Goal: Transaction & Acquisition: Book appointment/travel/reservation

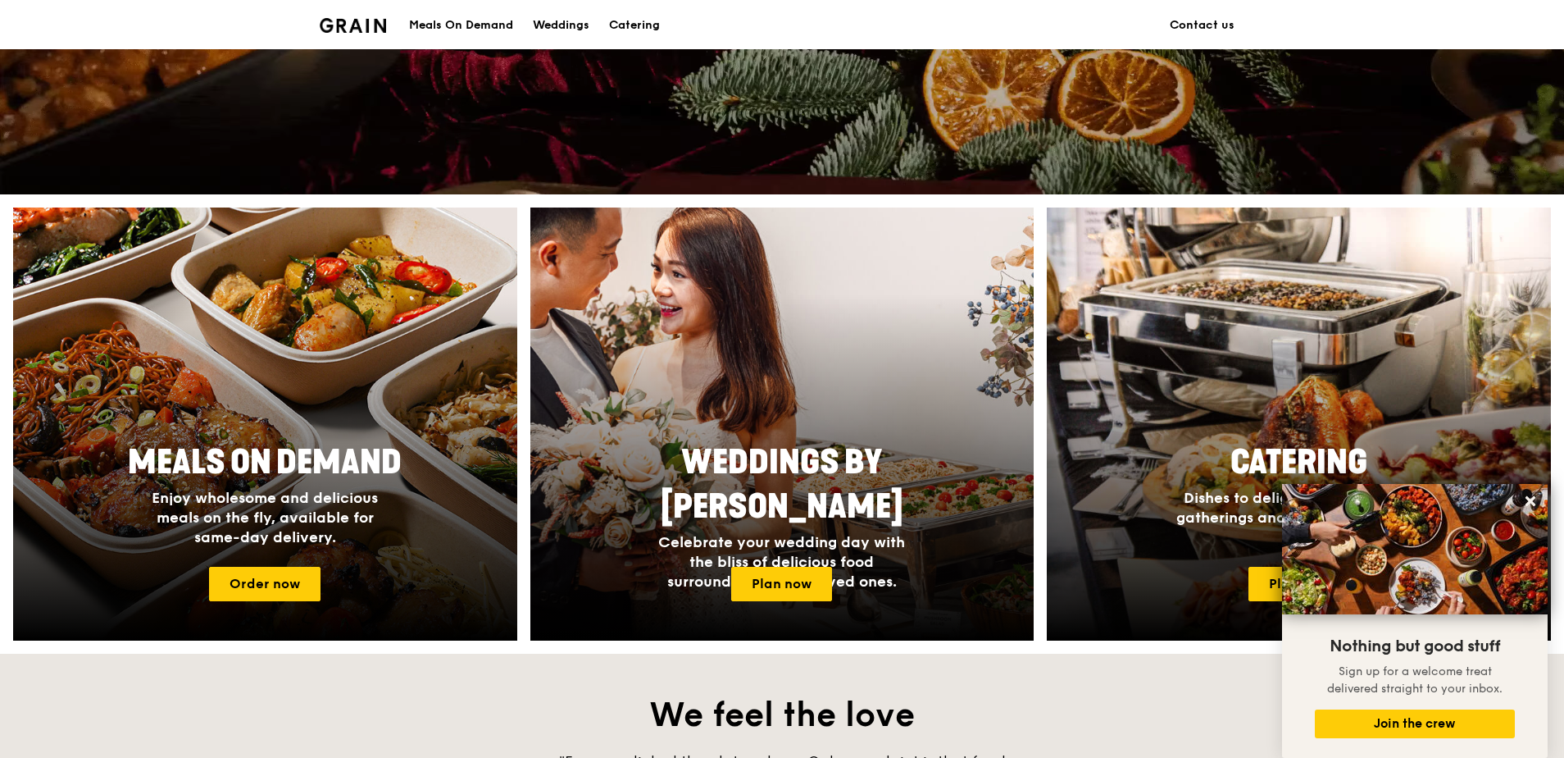
scroll to position [246, 0]
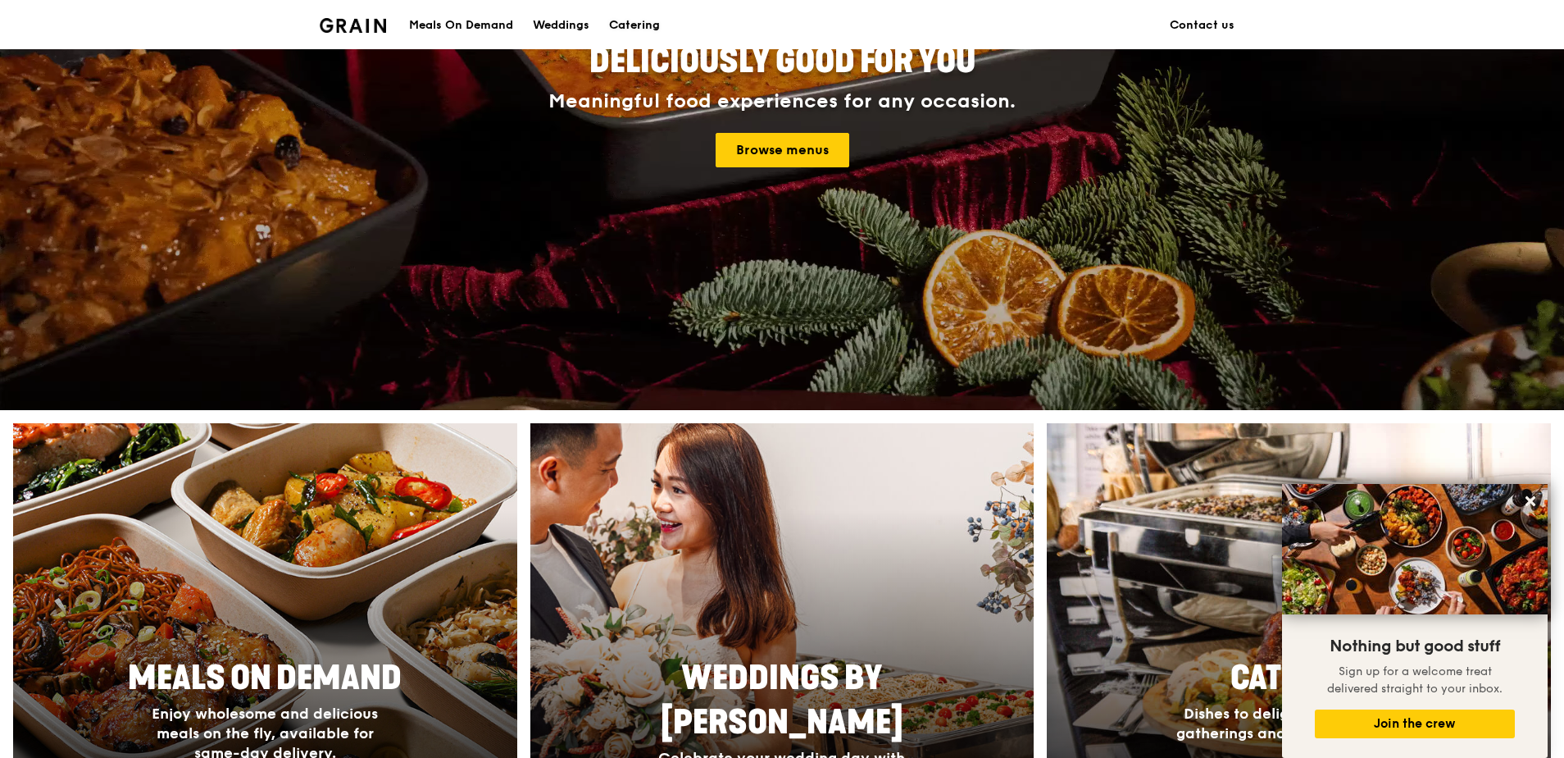
click at [642, 30] on div "Catering" at bounding box center [634, 25] width 51 height 49
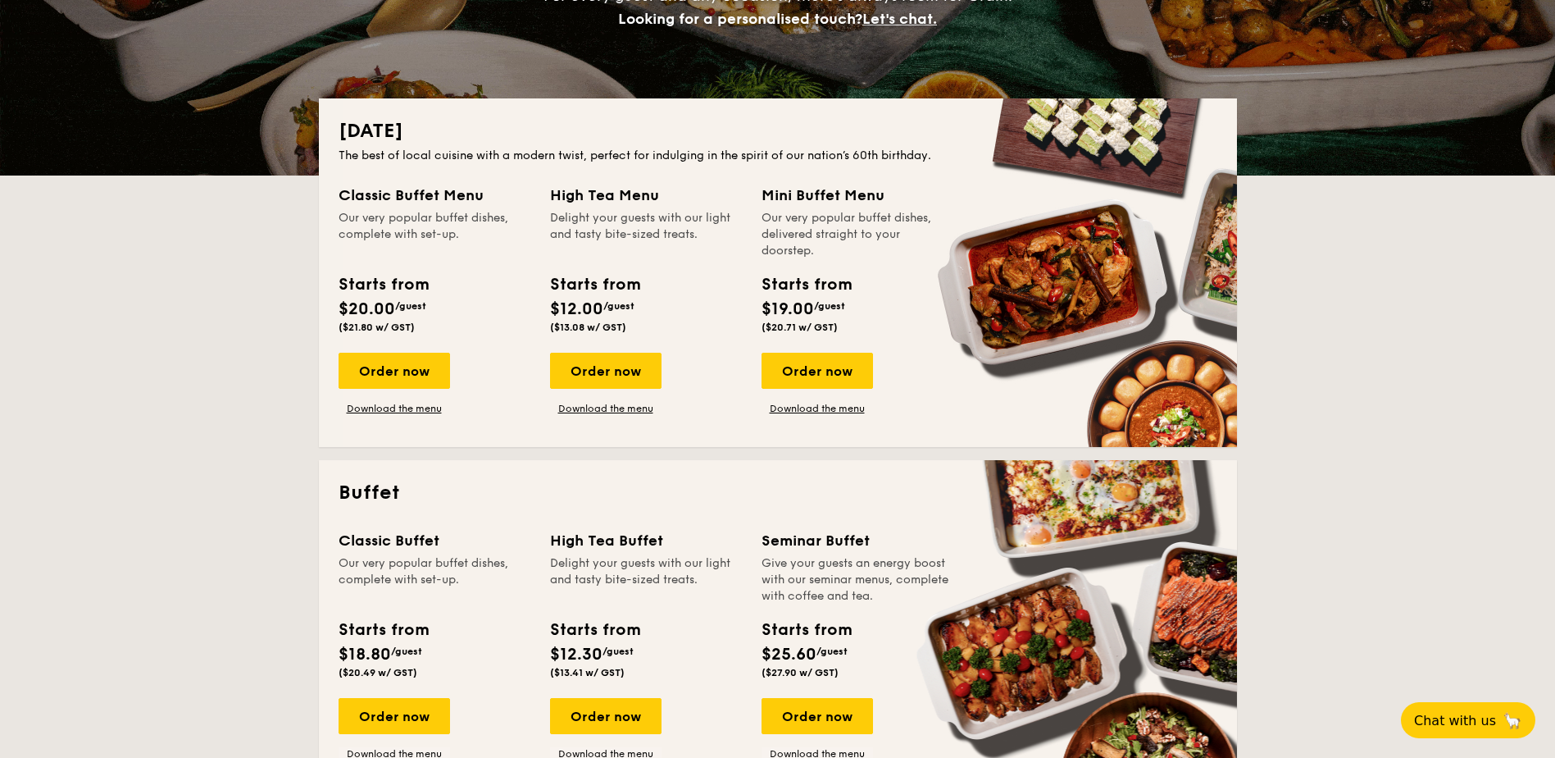
scroll to position [82, 0]
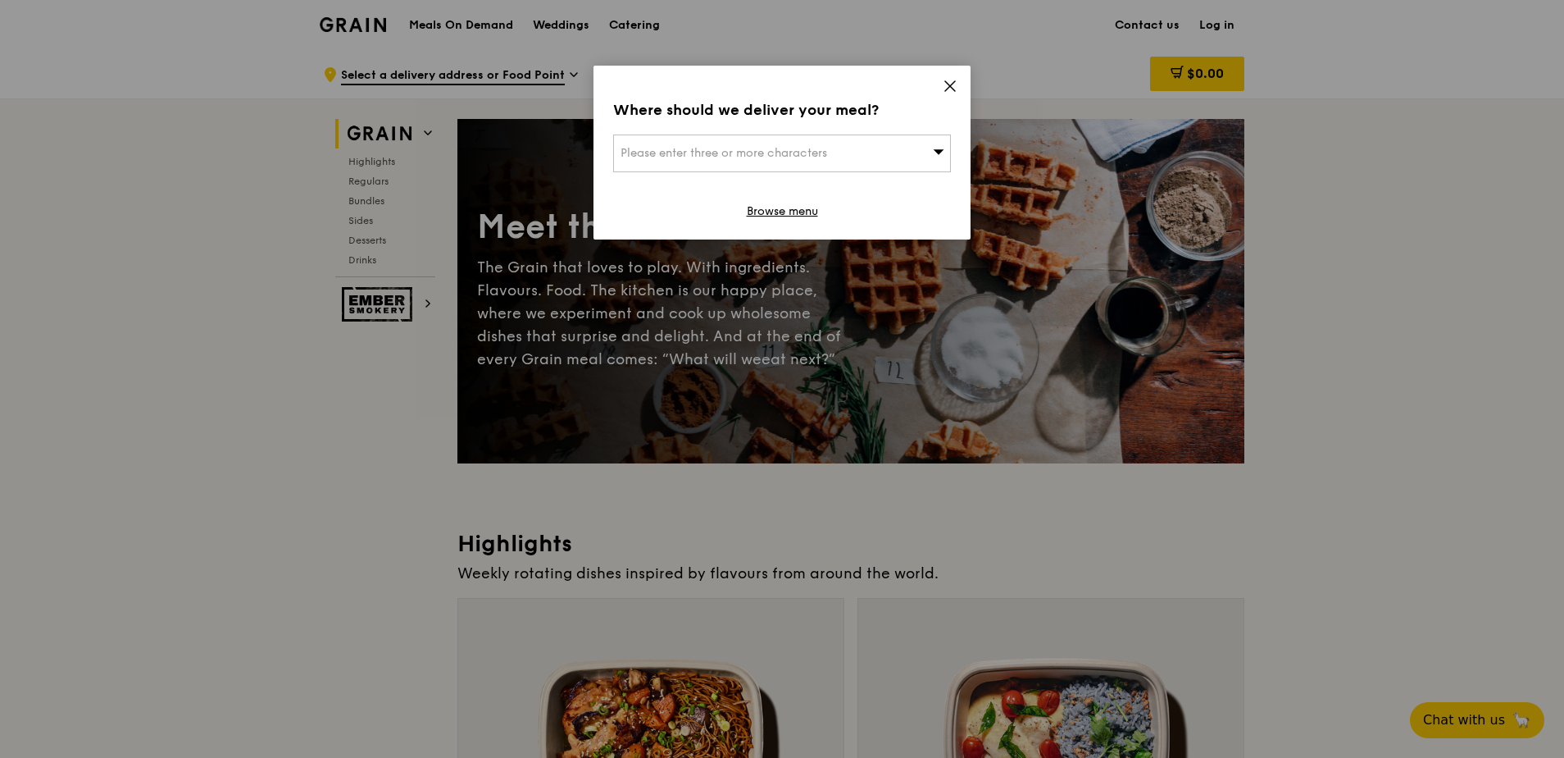
click at [900, 132] on div "Where should we deliver your meal? Please enter three or more characters Browse…" at bounding box center [782, 153] width 377 height 174
click at [889, 153] on div "Please enter three or more characters" at bounding box center [782, 153] width 338 height 38
paste input "[STREET_ADDRESS]"
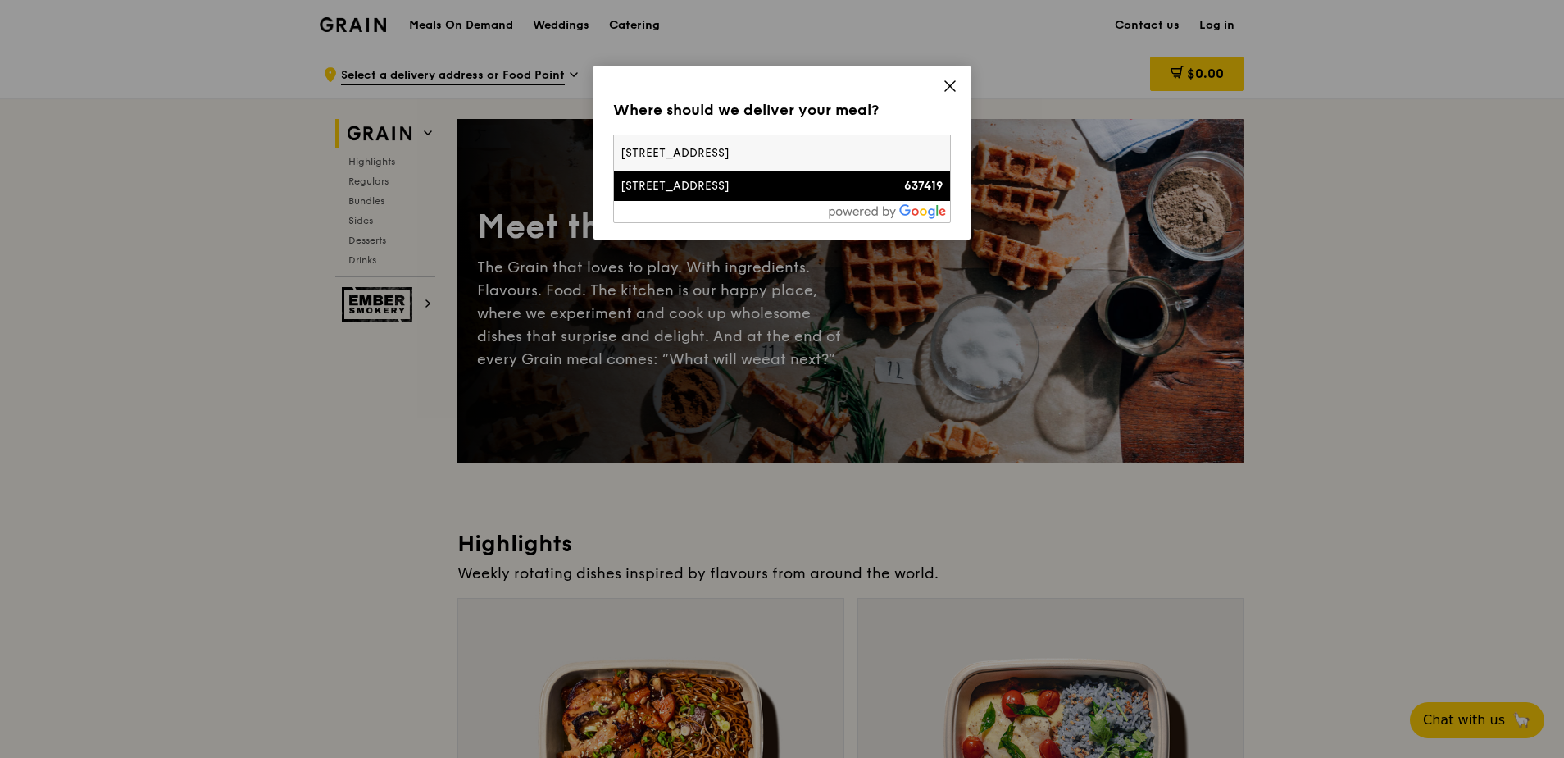
type input "[STREET_ADDRESS]"
click at [804, 186] on div "[STREET_ADDRESS]" at bounding box center [742, 186] width 243 height 16
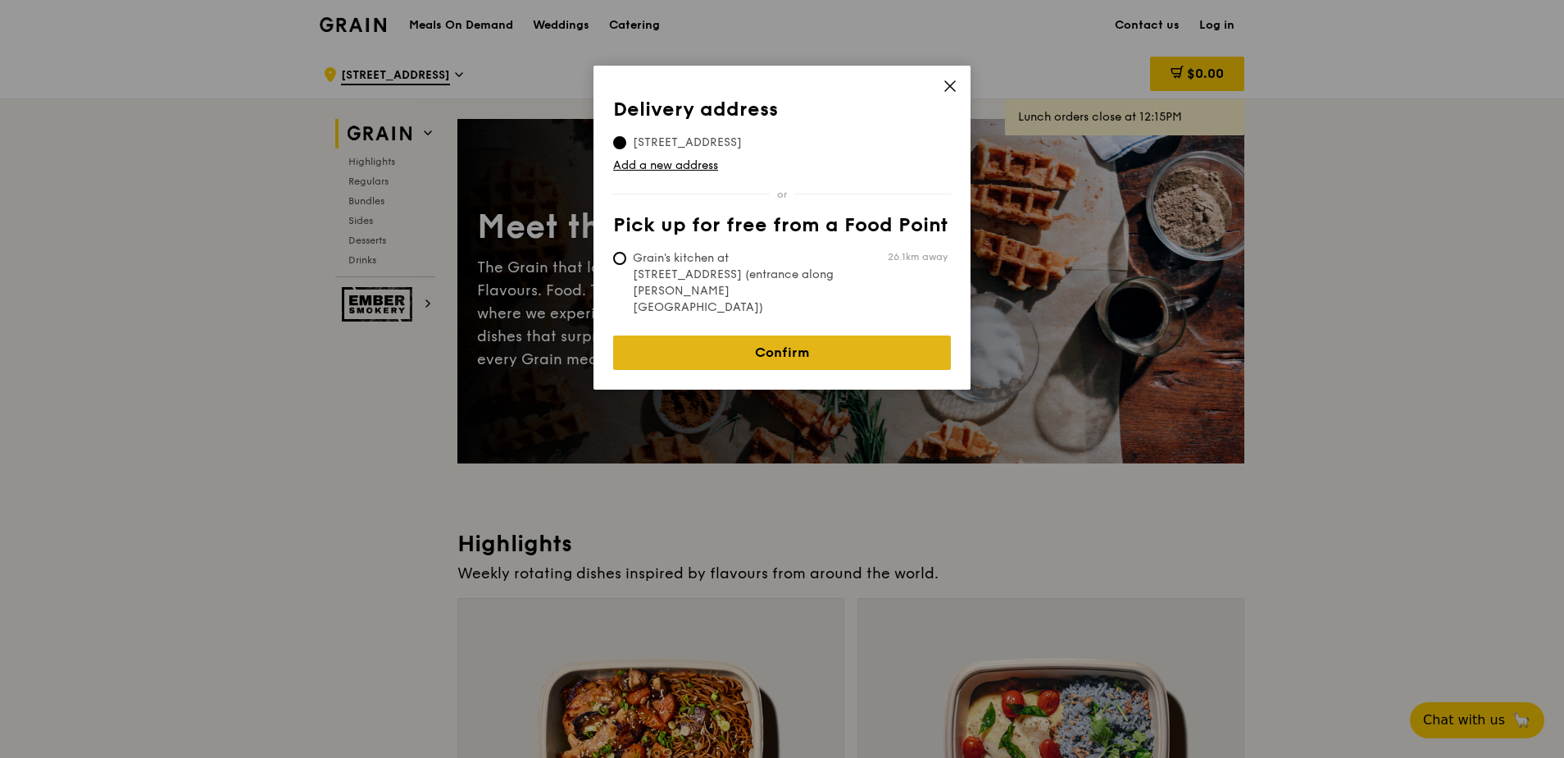
click at [780, 335] on link "Confirm" at bounding box center [782, 352] width 338 height 34
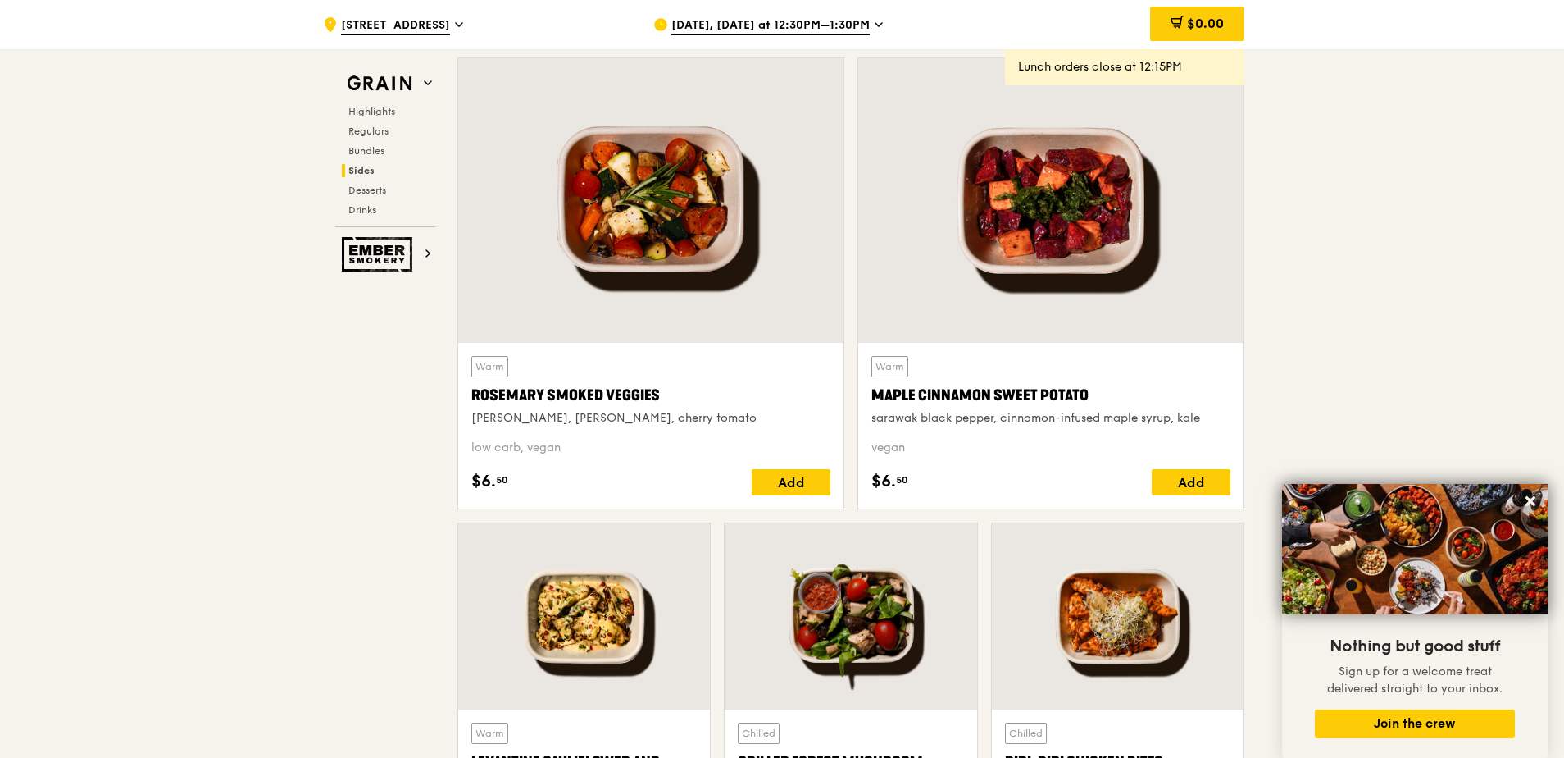
scroll to position [3837, 0]
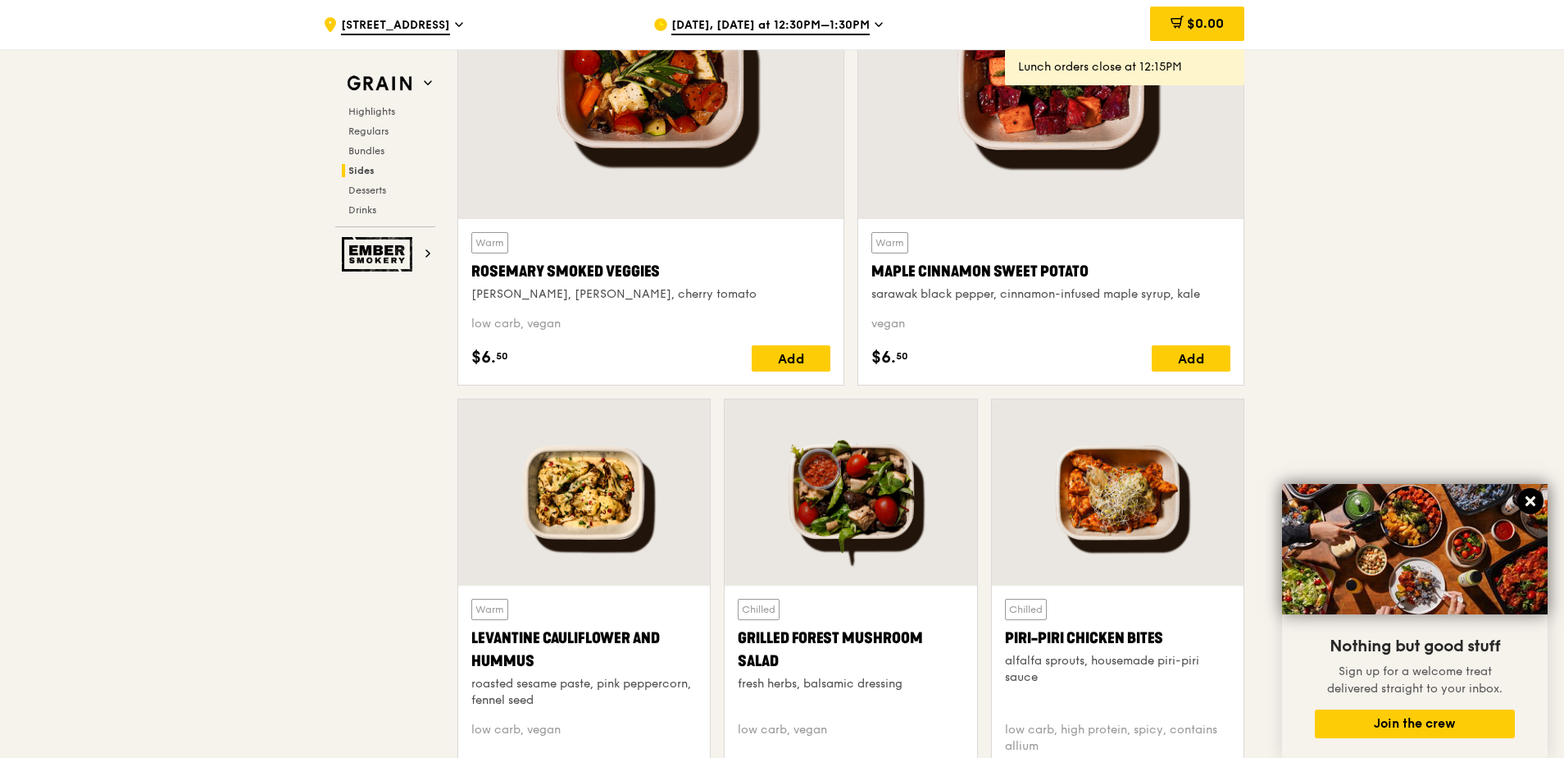
click at [1532, 498] on icon at bounding box center [1530, 501] width 15 height 15
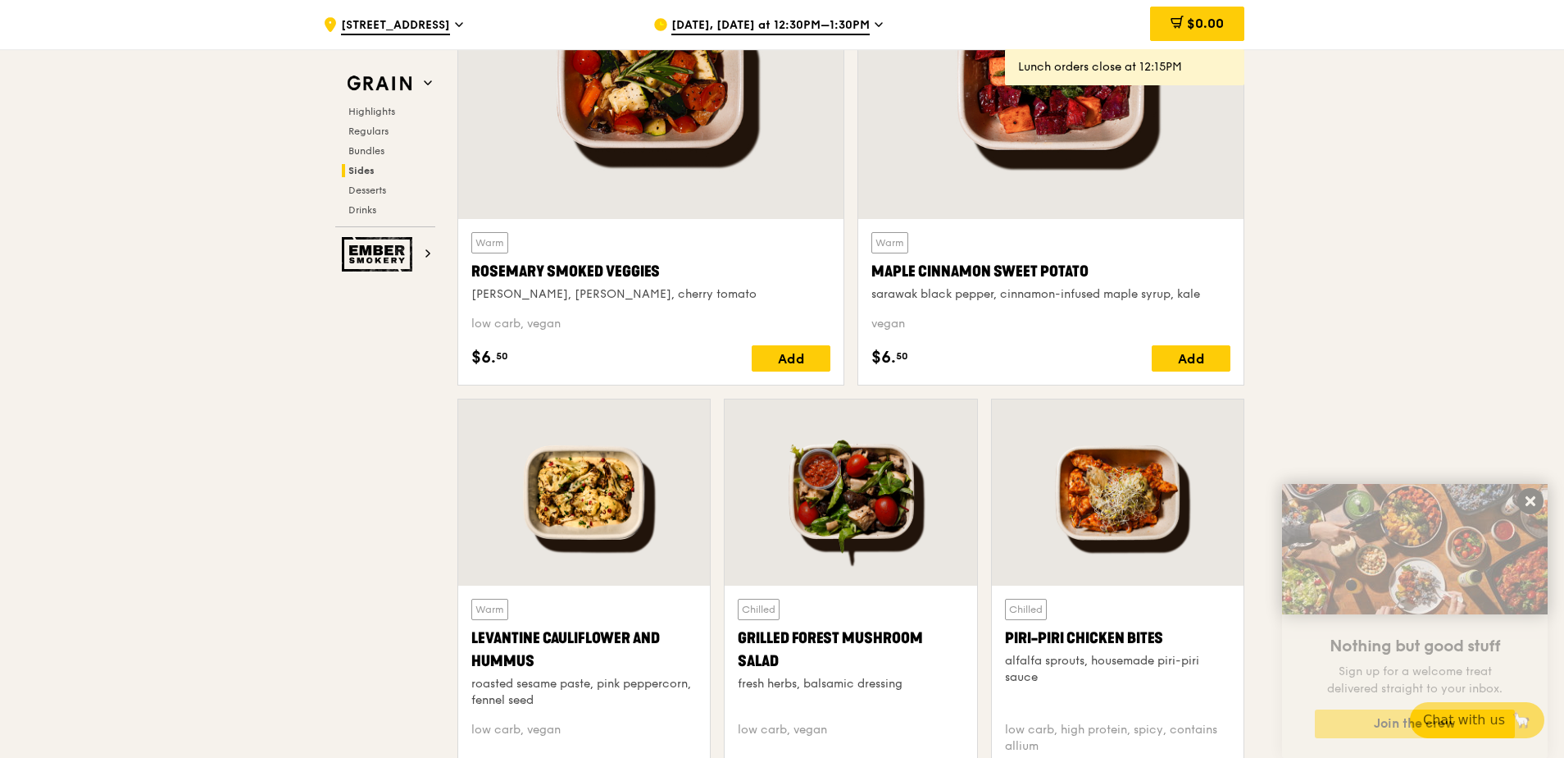
click at [1532, 498] on icon at bounding box center [1530, 501] width 15 height 15
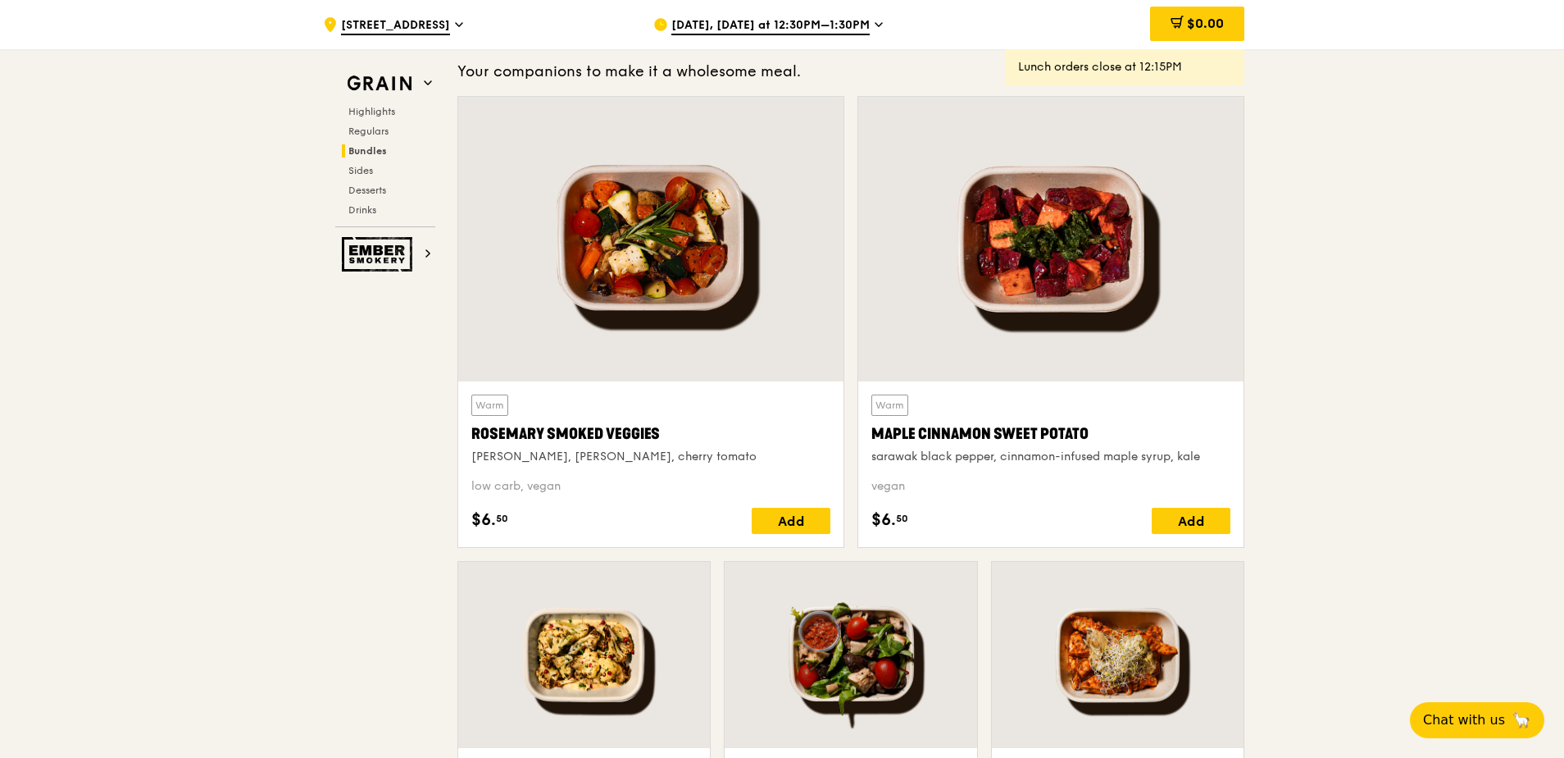
scroll to position [3427, 0]
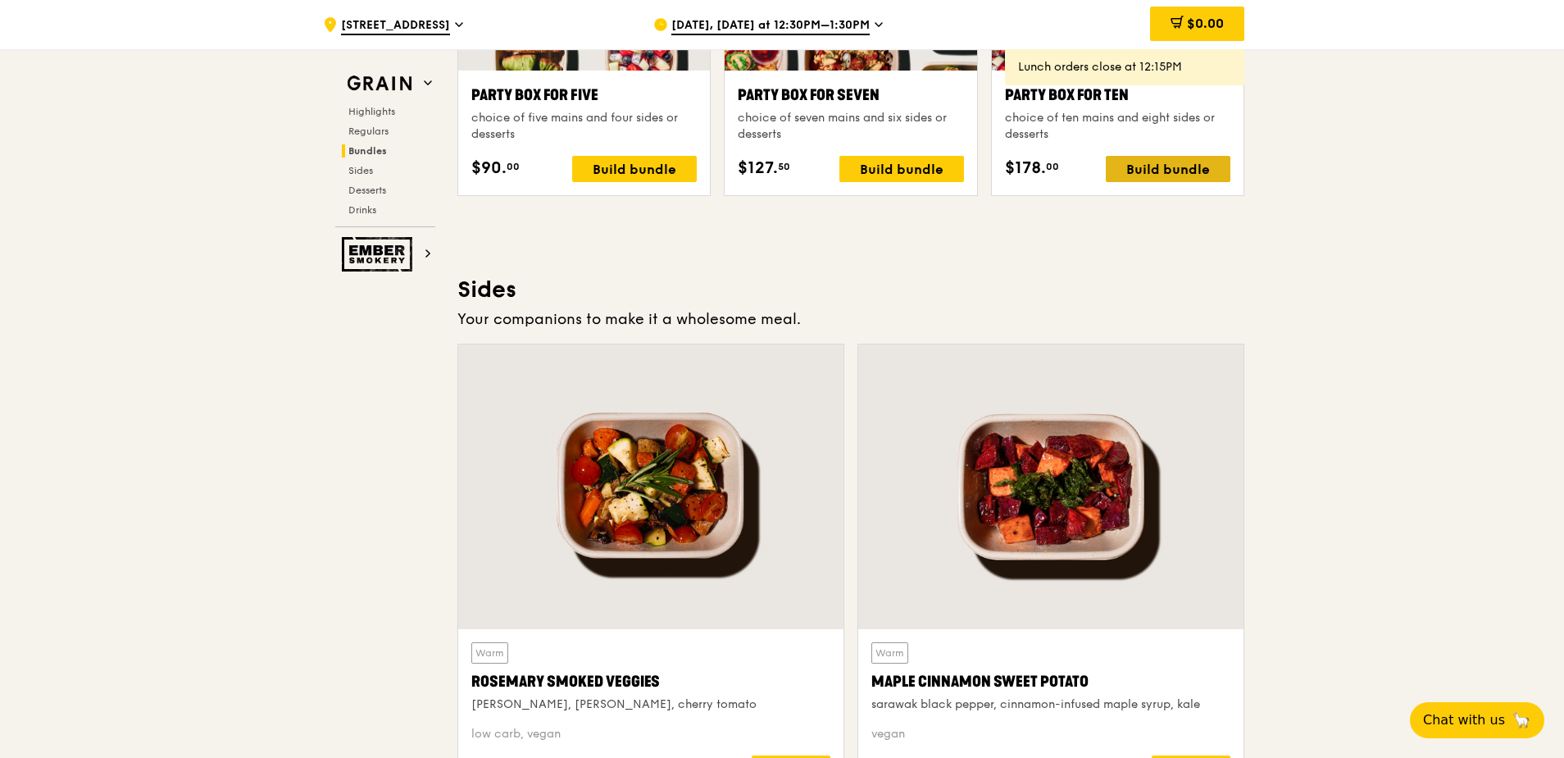
click at [1163, 171] on div "Build bundle" at bounding box center [1168, 169] width 125 height 26
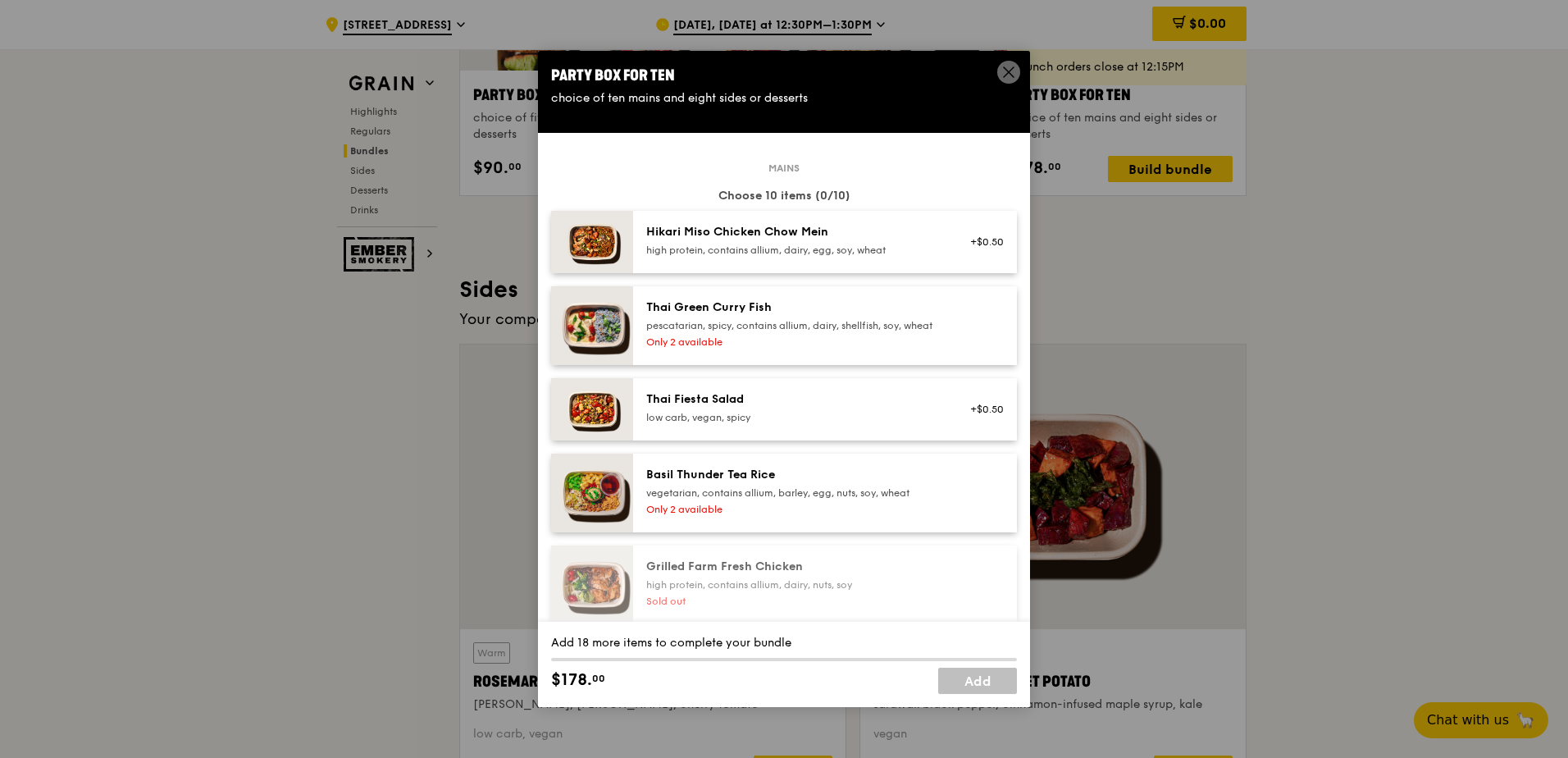
click at [1016, 59] on div "Party Box for Ten choice of ten mains and eight sides or desserts" at bounding box center [784, 85] width 492 height 69
click at [1008, 67] on icon at bounding box center [1008, 72] width 15 height 15
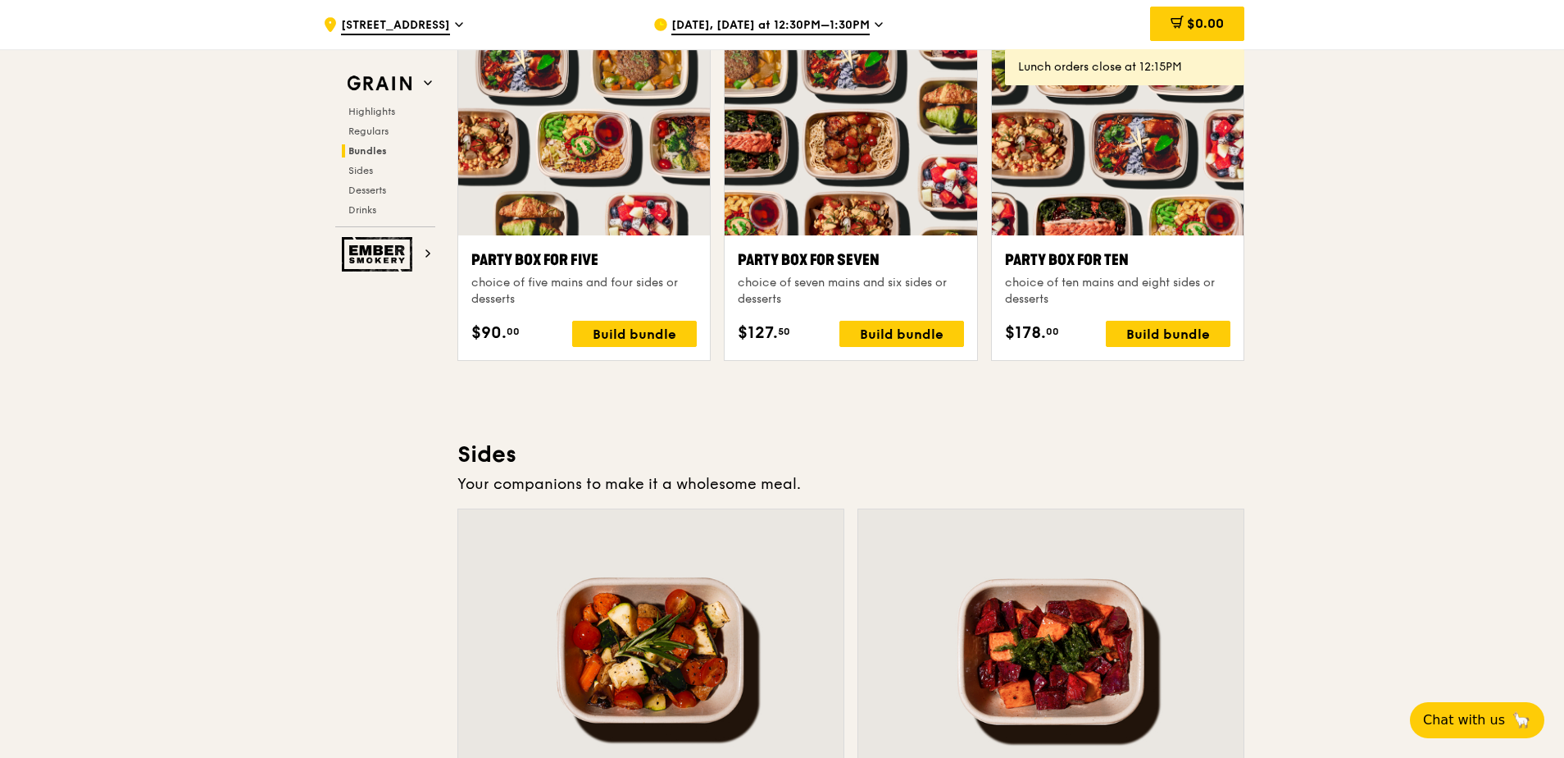
scroll to position [3099, 0]
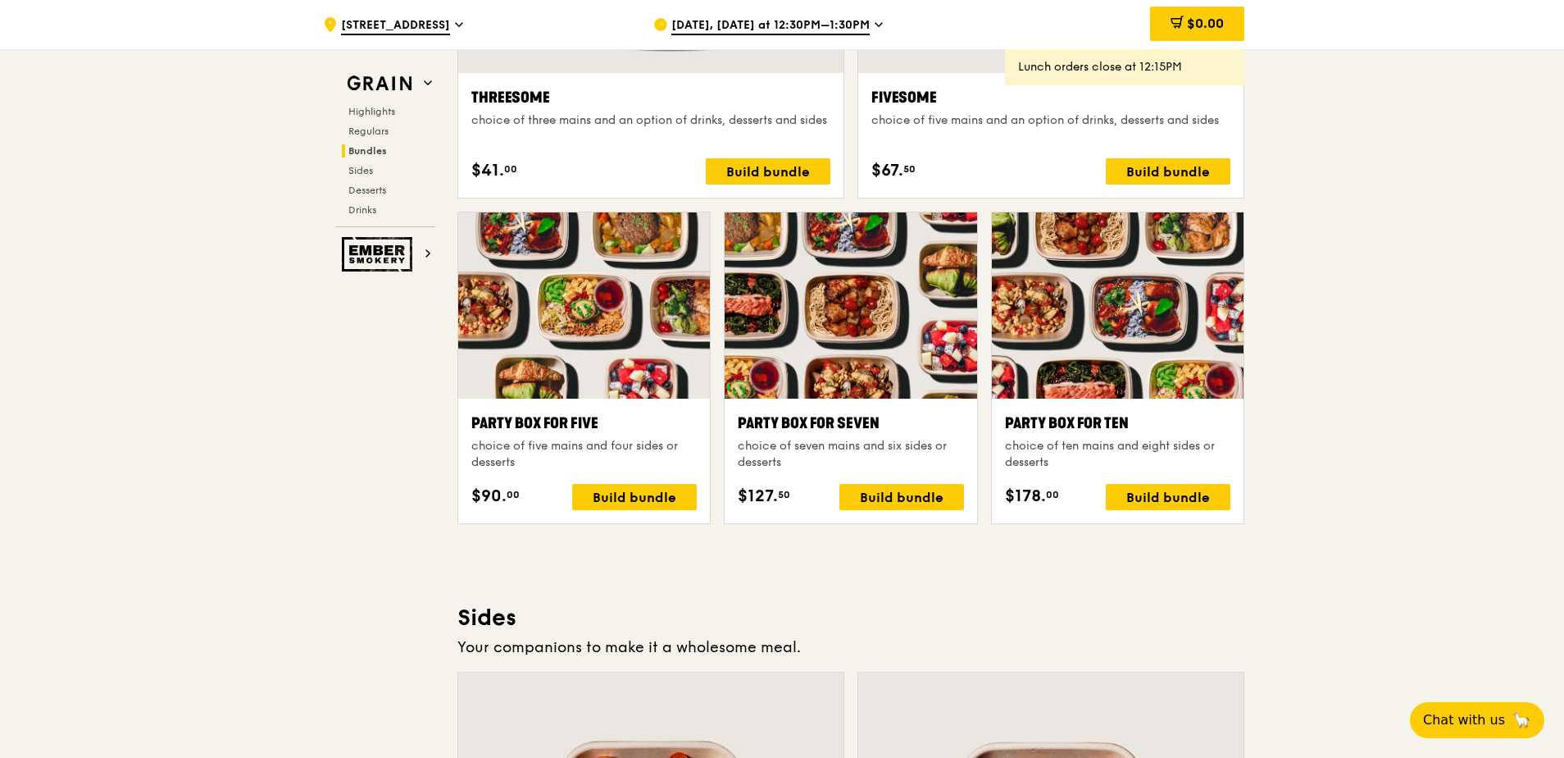
click at [840, 23] on span "[DATE], [DATE] at 12:30PM–1:30PM" at bounding box center [770, 26] width 198 height 18
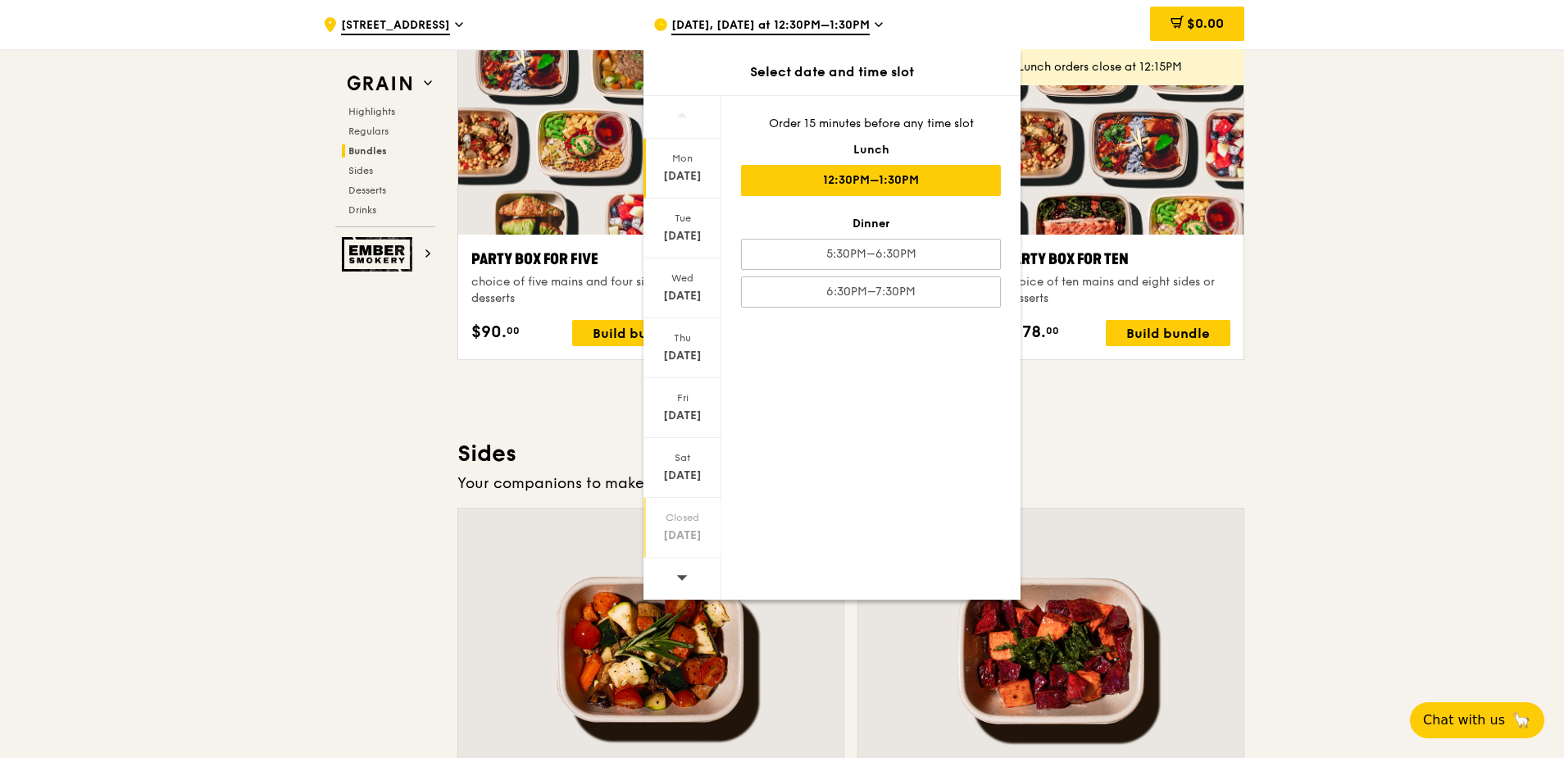
scroll to position [3427, 0]
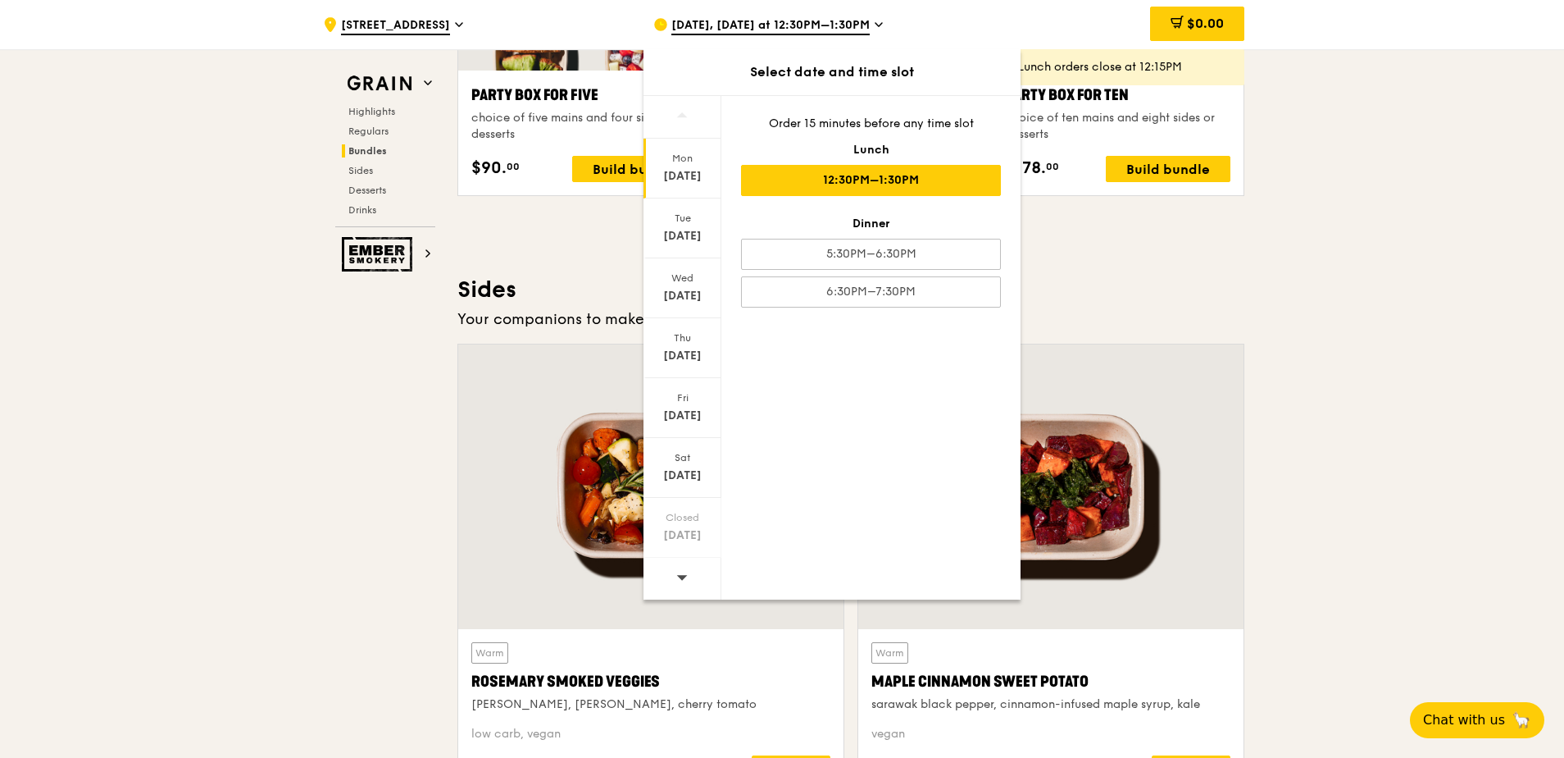
click at [690, 583] on div at bounding box center [683, 579] width 78 height 42
click at [685, 577] on icon at bounding box center [682, 577] width 11 height 5
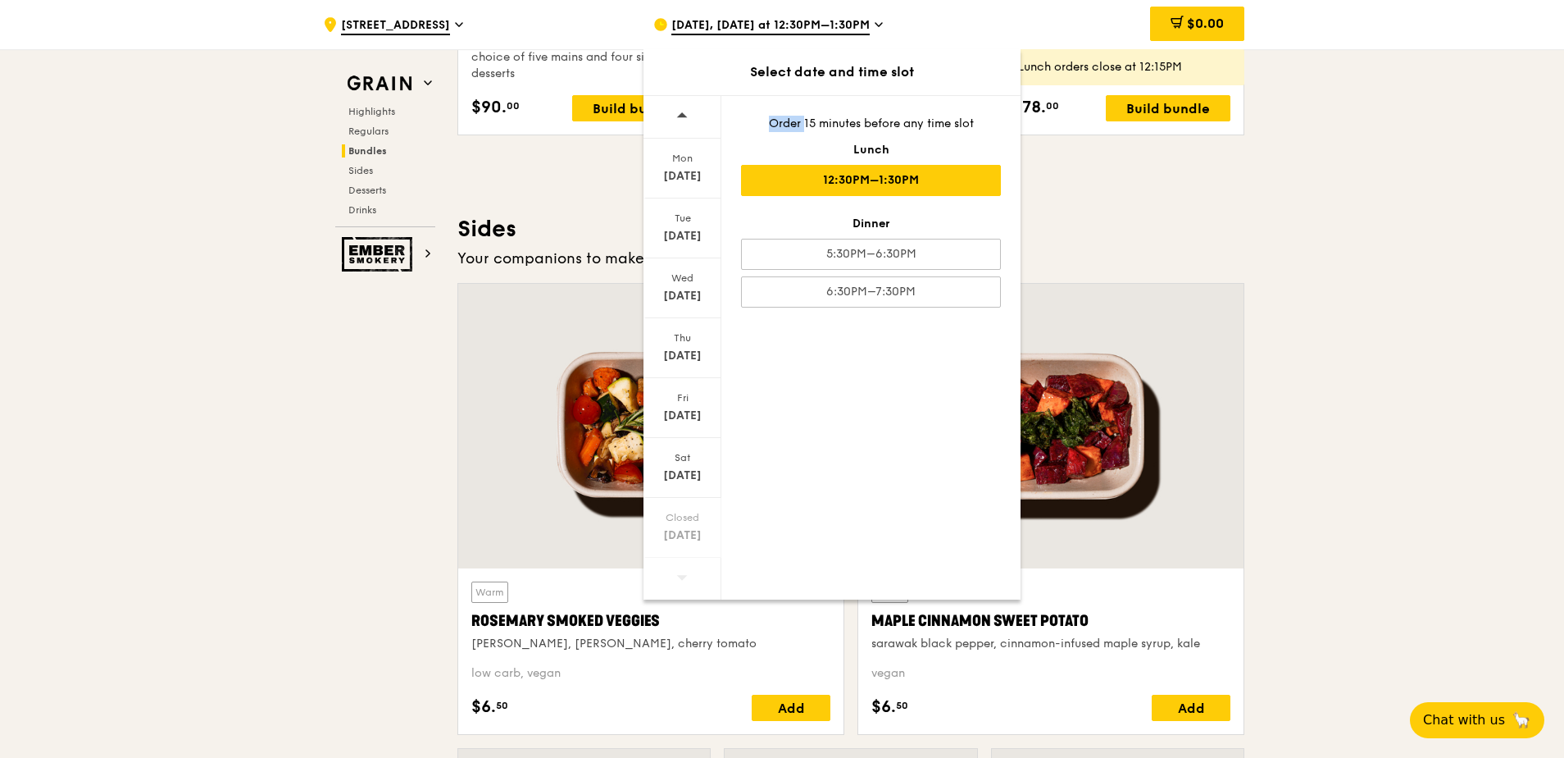
scroll to position [3509, 0]
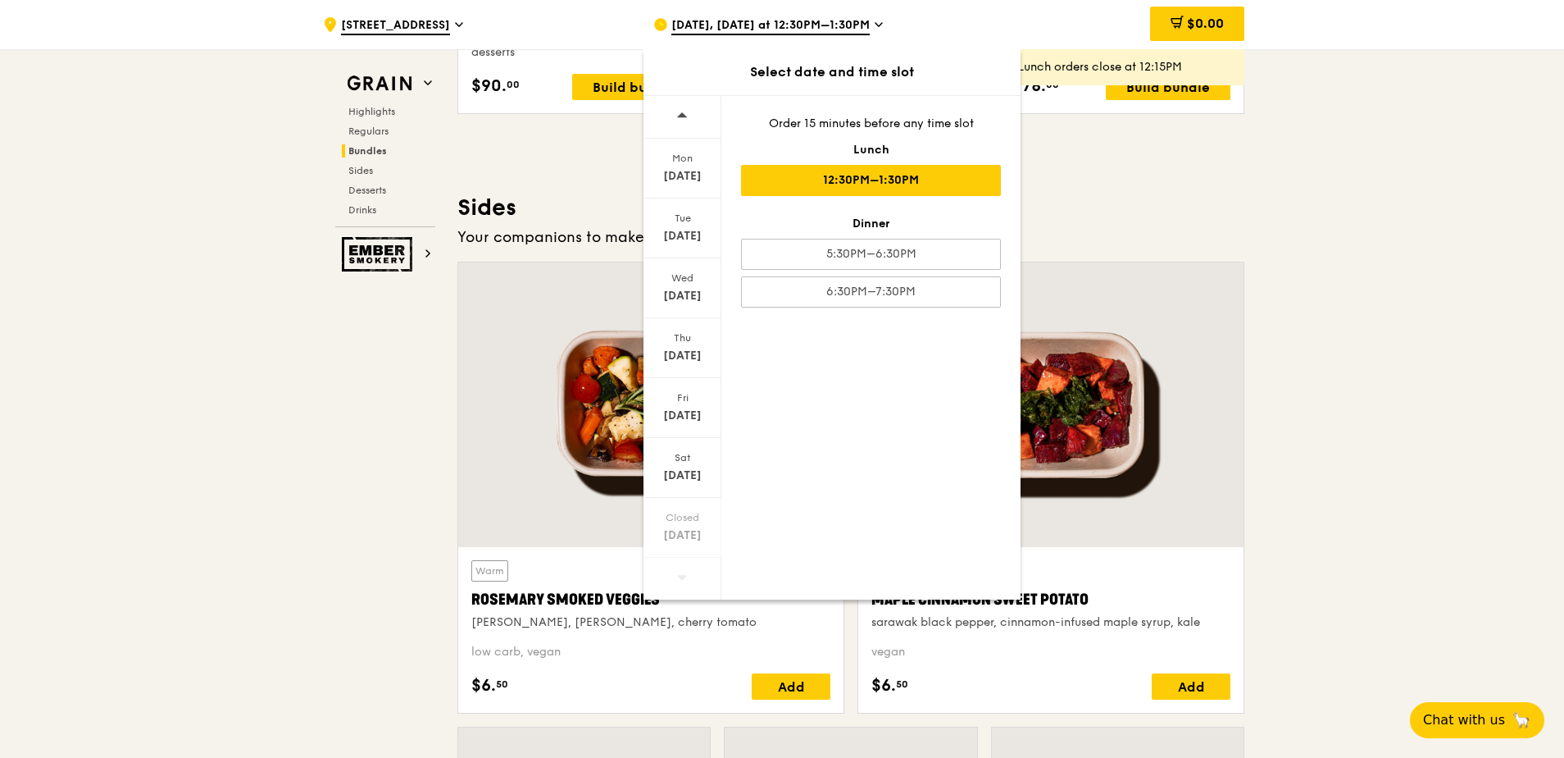
click at [821, 401] on div "[DATE] [DATE] [DATE] [DATE] [DATE] [DATE] Closed [DATE] Order 15 minutes before…" at bounding box center [832, 347] width 377 height 504
click at [680, 221] on div "Tue" at bounding box center [682, 218] width 73 height 13
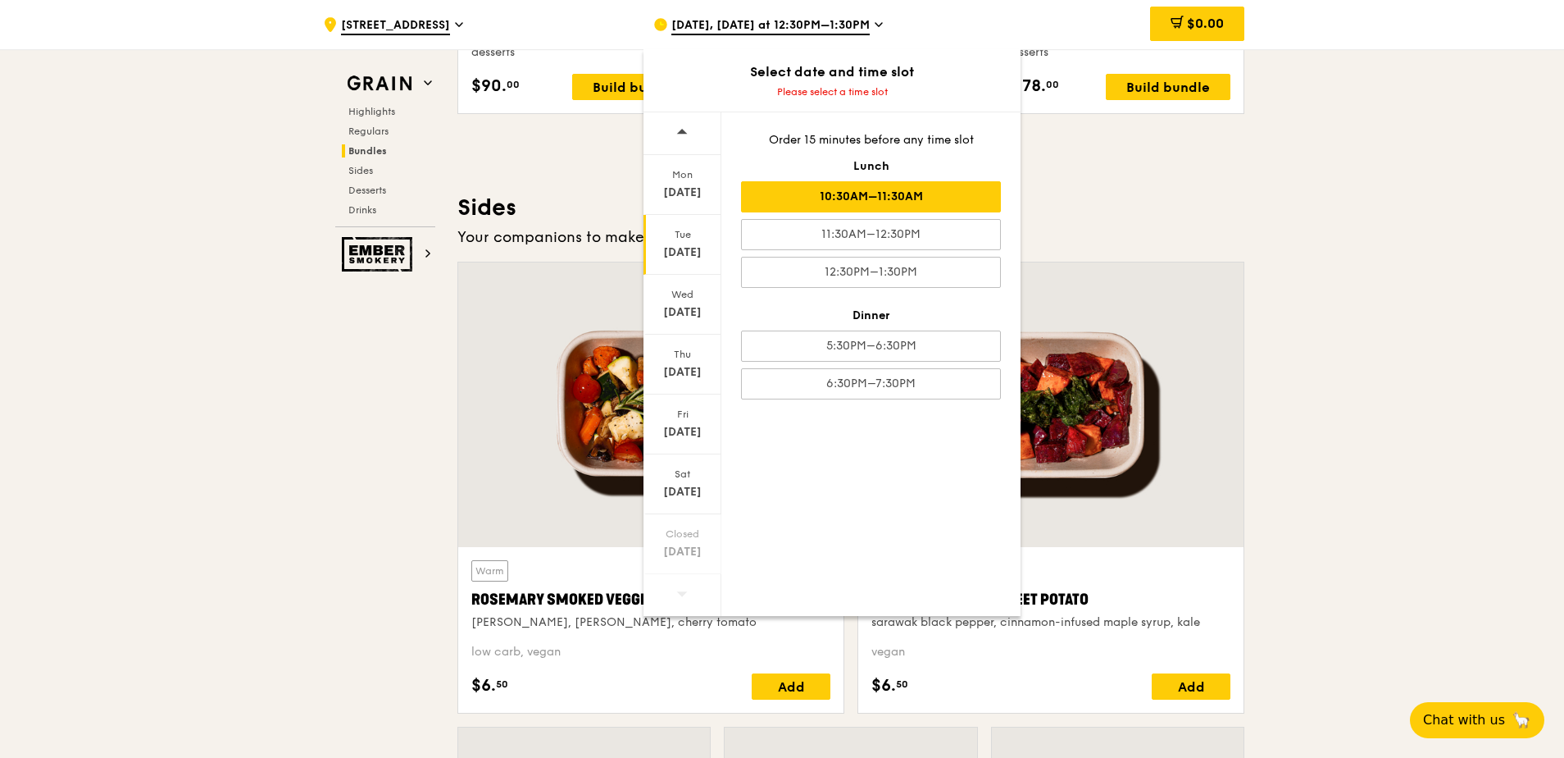
click at [926, 199] on div "10:30AM–11:30AM" at bounding box center [871, 196] width 260 height 31
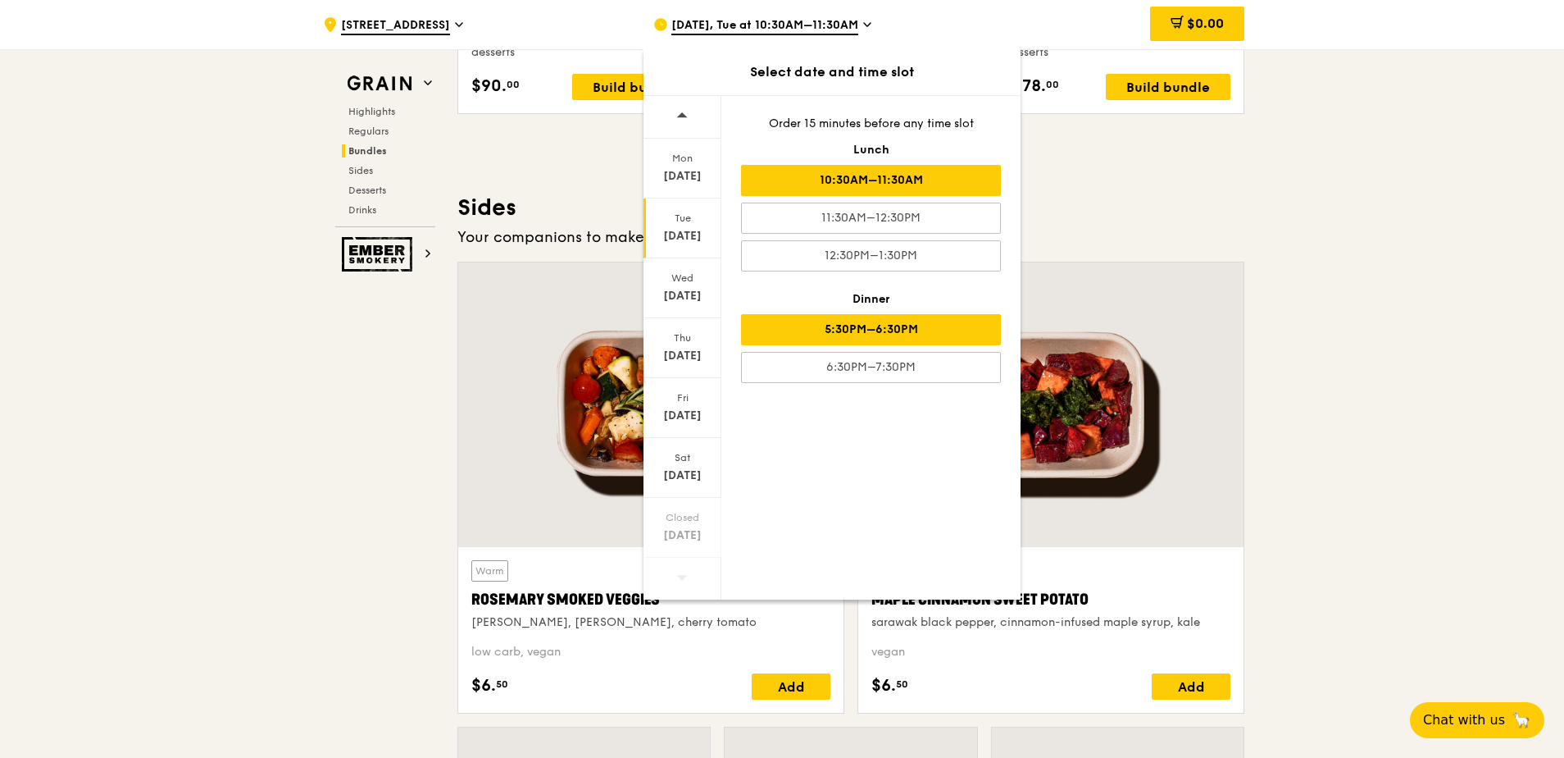
scroll to position [3526, 0]
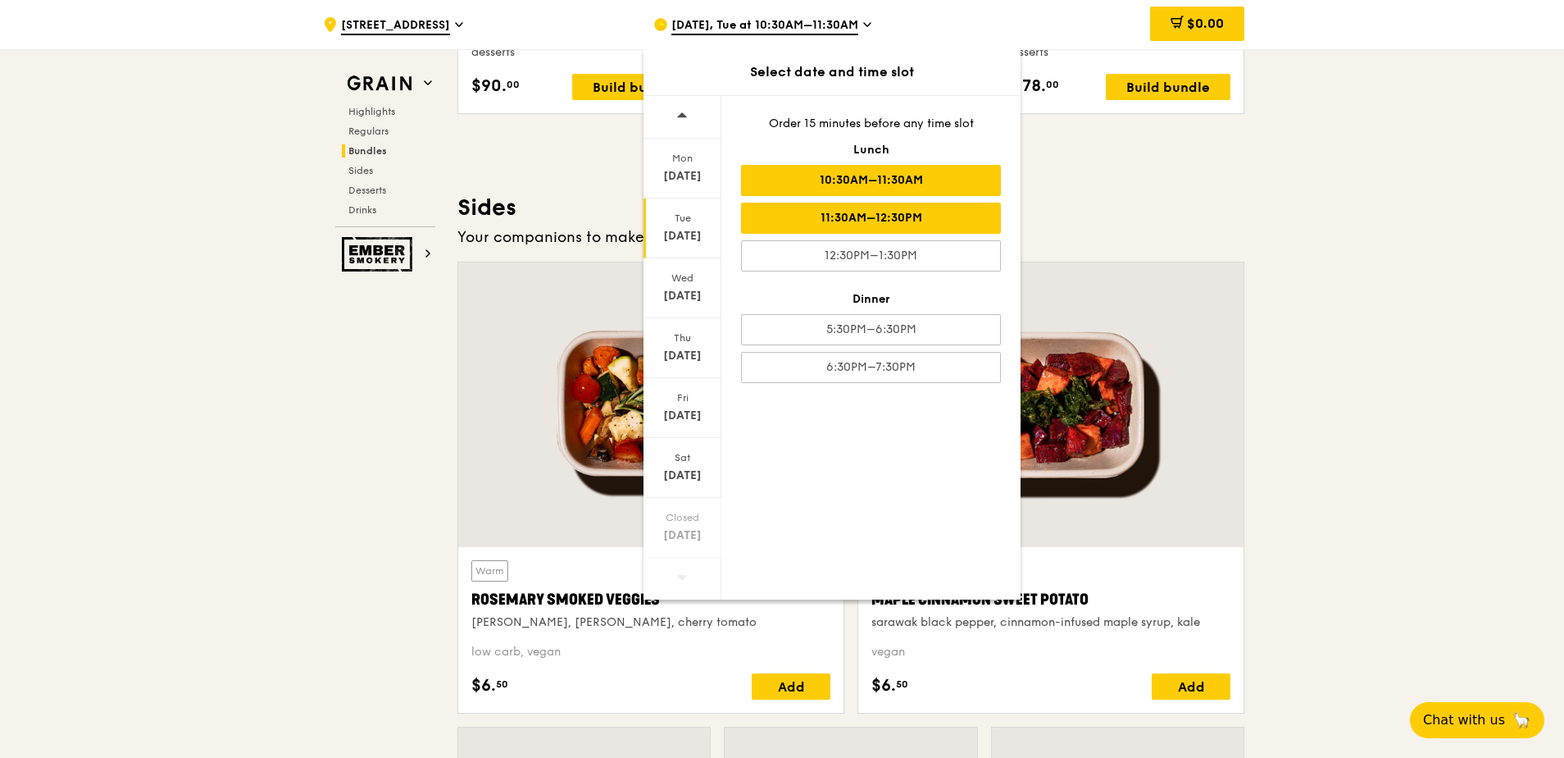
click at [913, 222] on div "11:30AM–12:30PM" at bounding box center [871, 218] width 260 height 31
click at [915, 184] on div "10:30AM–11:30AM" at bounding box center [871, 180] width 260 height 31
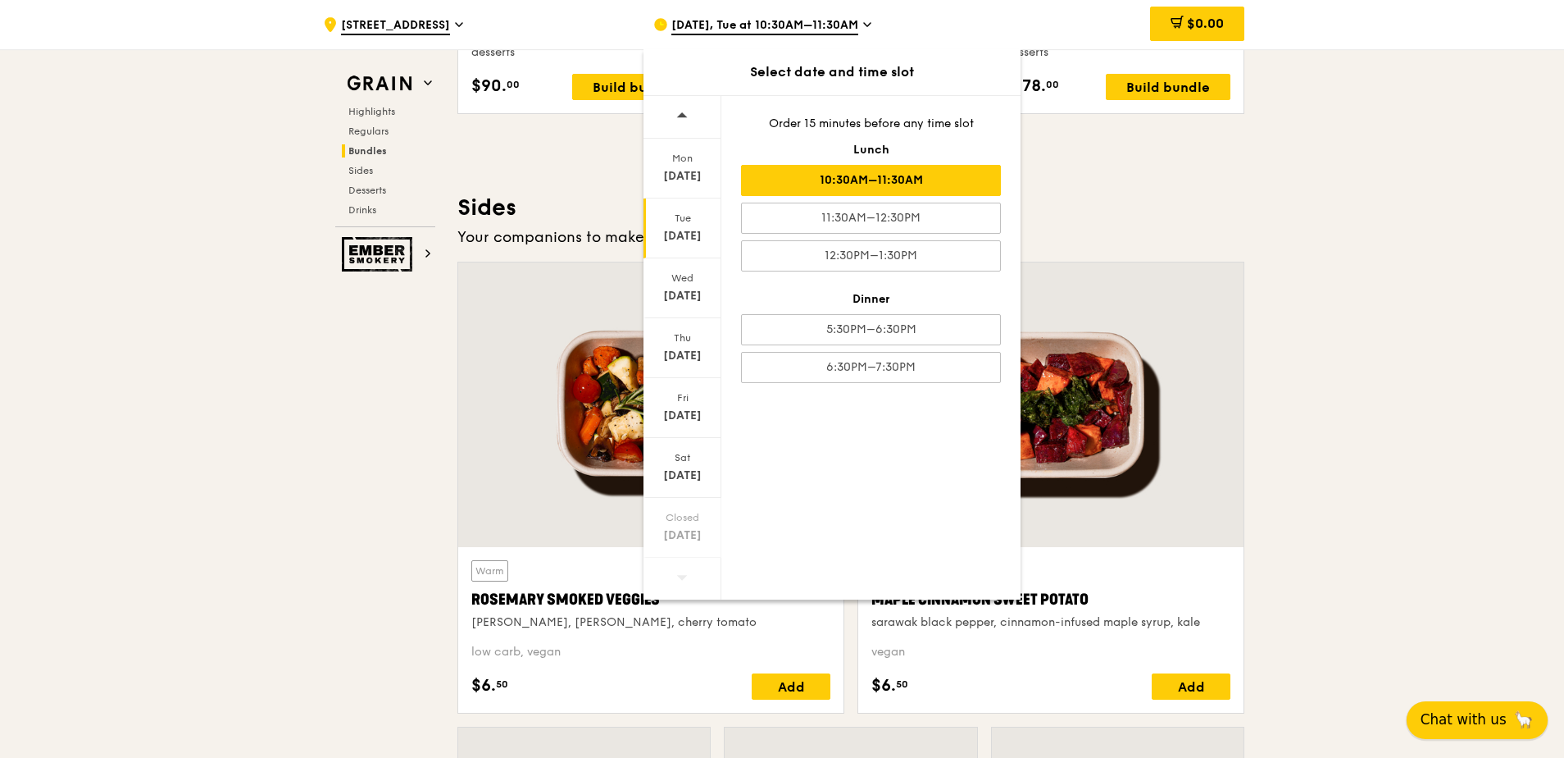
click at [1505, 723] on button "Chat with us 🦙" at bounding box center [1477, 720] width 141 height 38
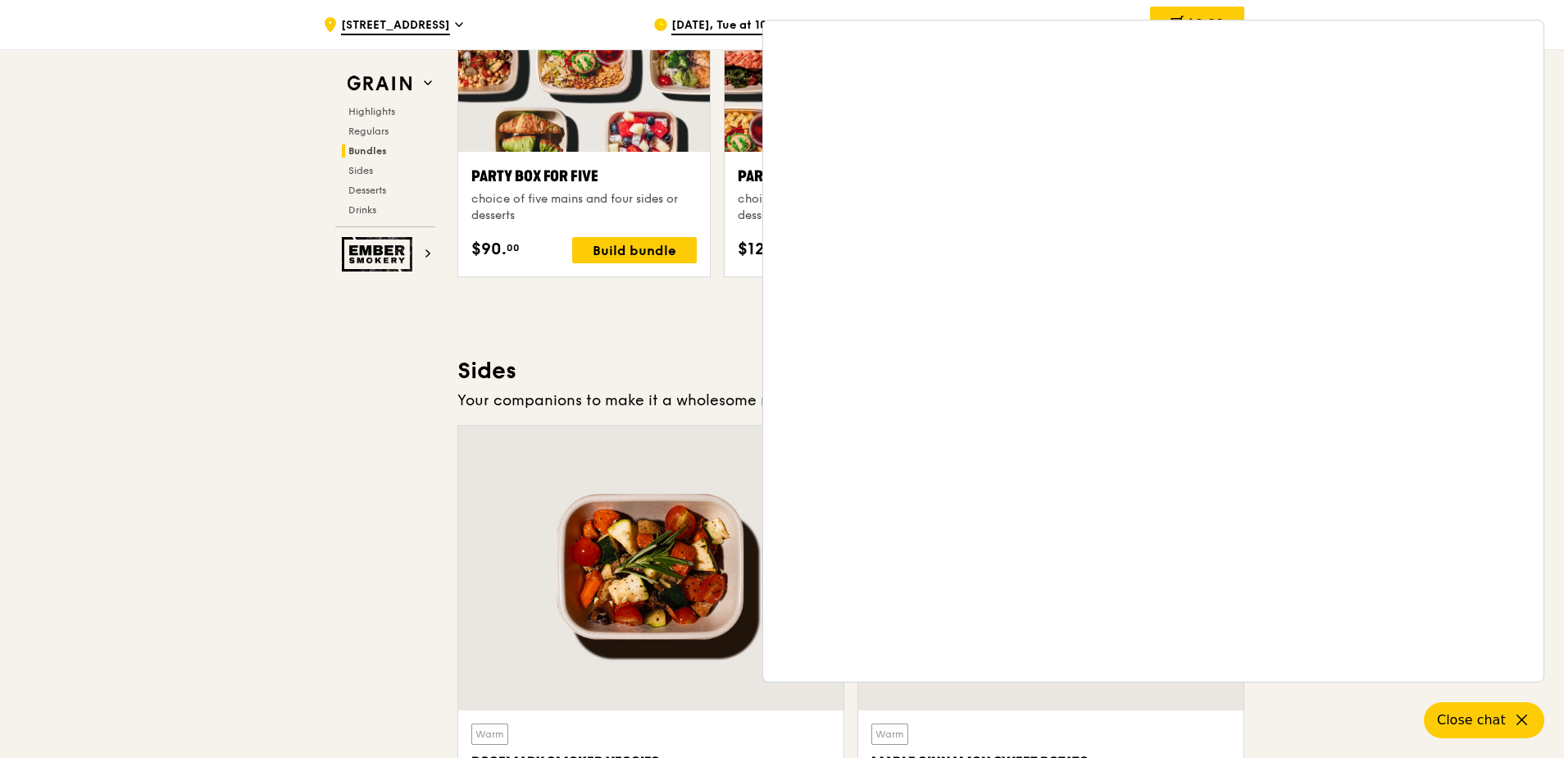
scroll to position [3198, 0]
